Goal: Transaction & Acquisition: Purchase product/service

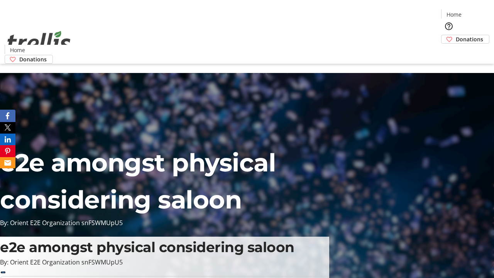
click at [456, 35] on span "Donations" at bounding box center [469, 39] width 27 height 8
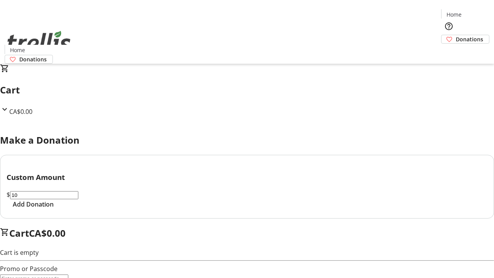
click at [54, 209] on span "Add Donation" at bounding box center [33, 204] width 41 height 9
